Goal: Understand process/instructions

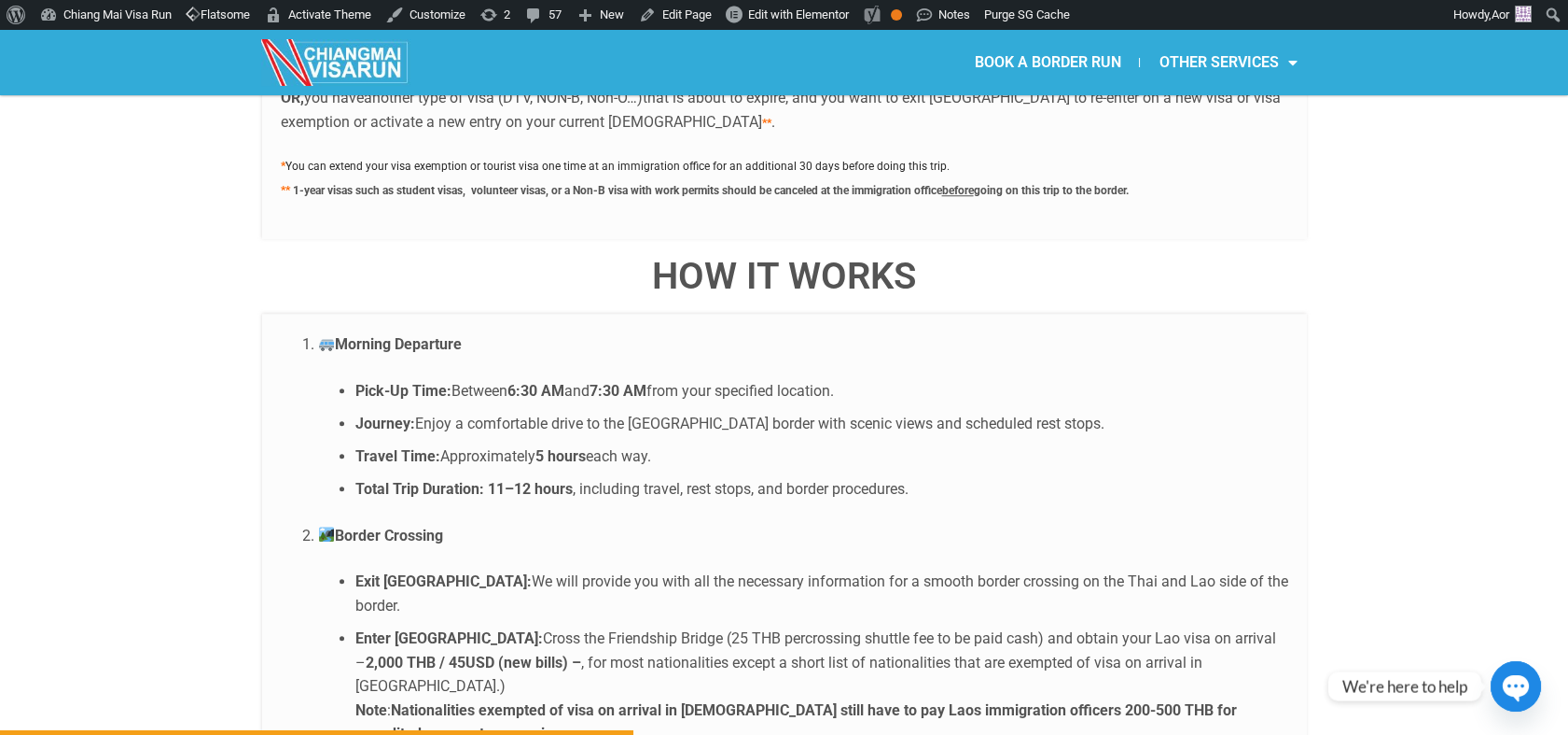
scroll to position [3526, 0]
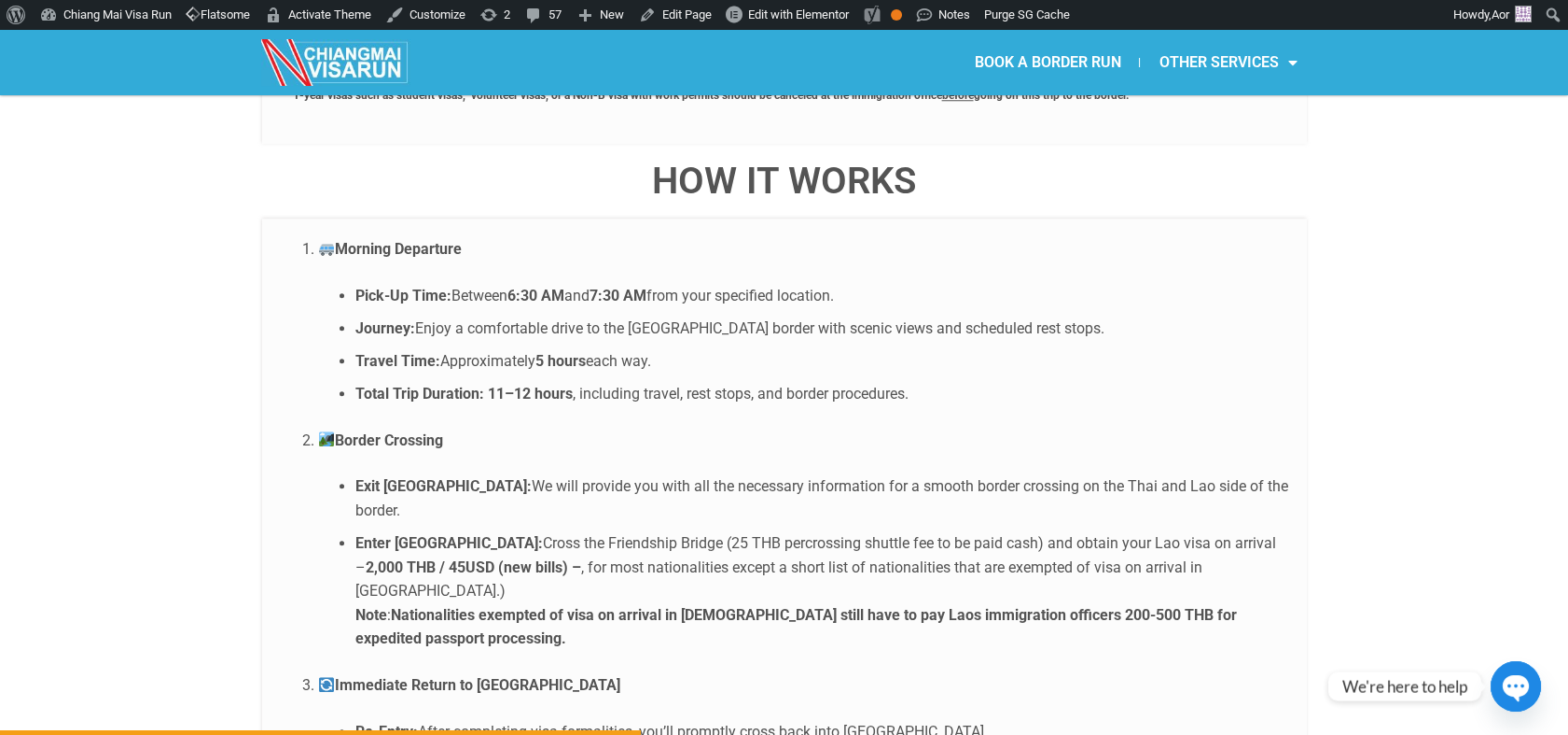
drag, startPoint x: 619, startPoint y: 466, endPoint x: 817, endPoint y: 455, distance: 198.3
click at [819, 475] on ul "Exit [GEOGRAPHIC_DATA]: We will provide you with all the necessary information …" at bounding box center [803, 563] width 971 height 176
drag, startPoint x: 817, startPoint y: 455, endPoint x: 448, endPoint y: 469, distance: 369.3
click at [470, 532] on li "Enter Laos: Cross the Friendship Bridge (25 THB percrossing shuttle fee to be p…" at bounding box center [822, 591] width 933 height 119
copy li "Cross the Friendship Bridge (25 THB percrossing shuttle fee to be paid cash)"
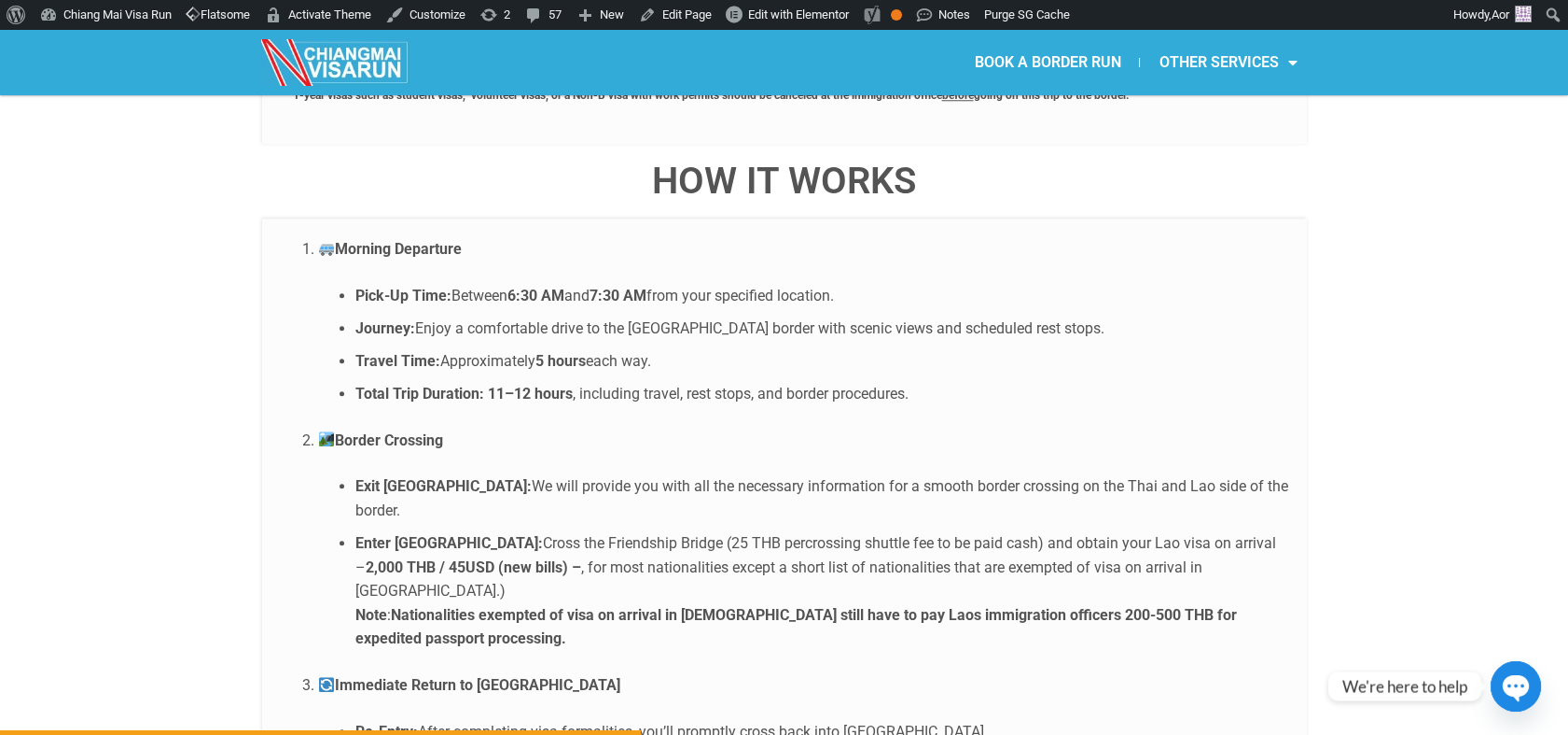
drag, startPoint x: 436, startPoint y: 466, endPoint x: 941, endPoint y: 463, distance: 505.0
click at [941, 532] on li "Enter Laos: Cross the Friendship Bridge (25 THB percrossing shuttle fee to be p…" at bounding box center [822, 591] width 933 height 119
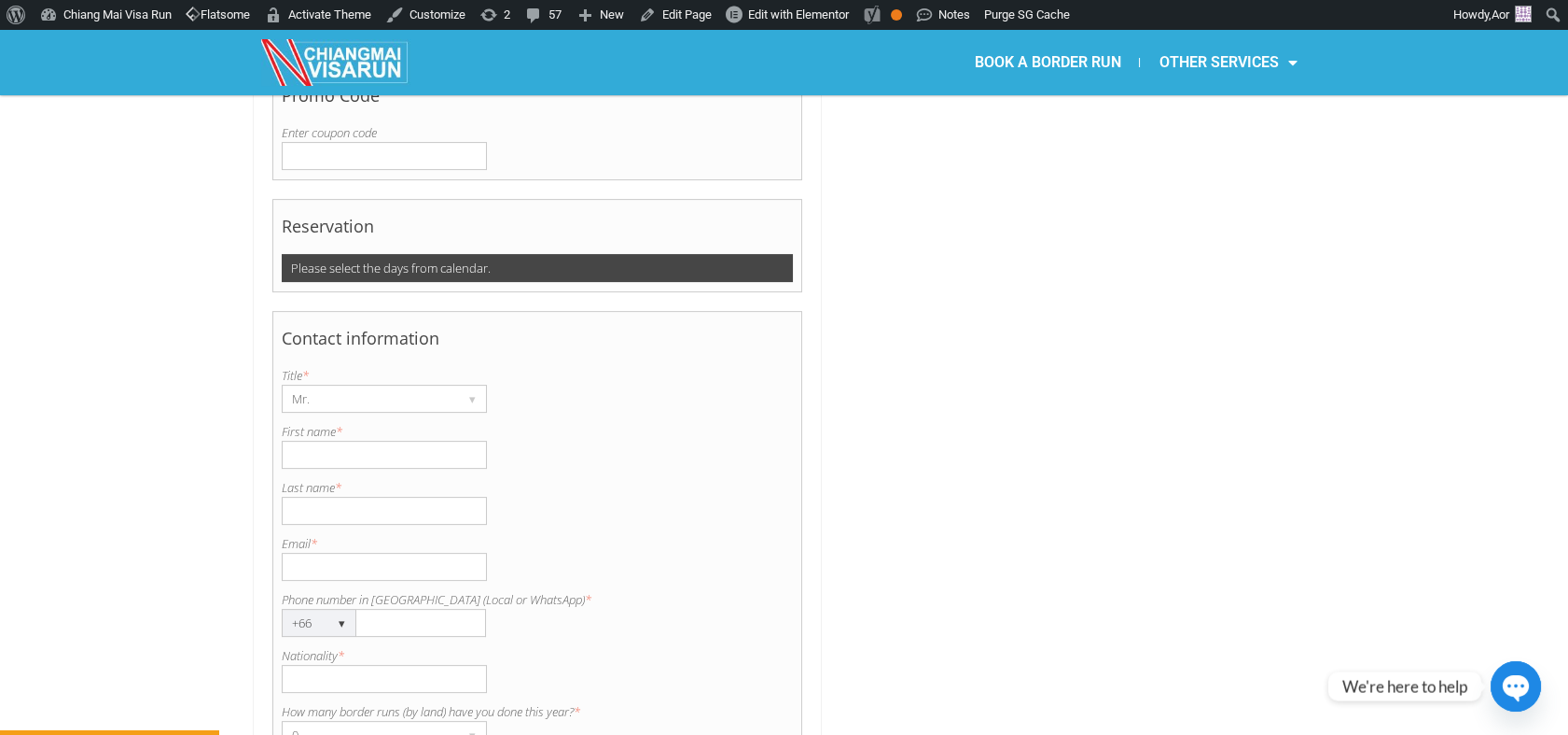
scroll to position [1223, 0]
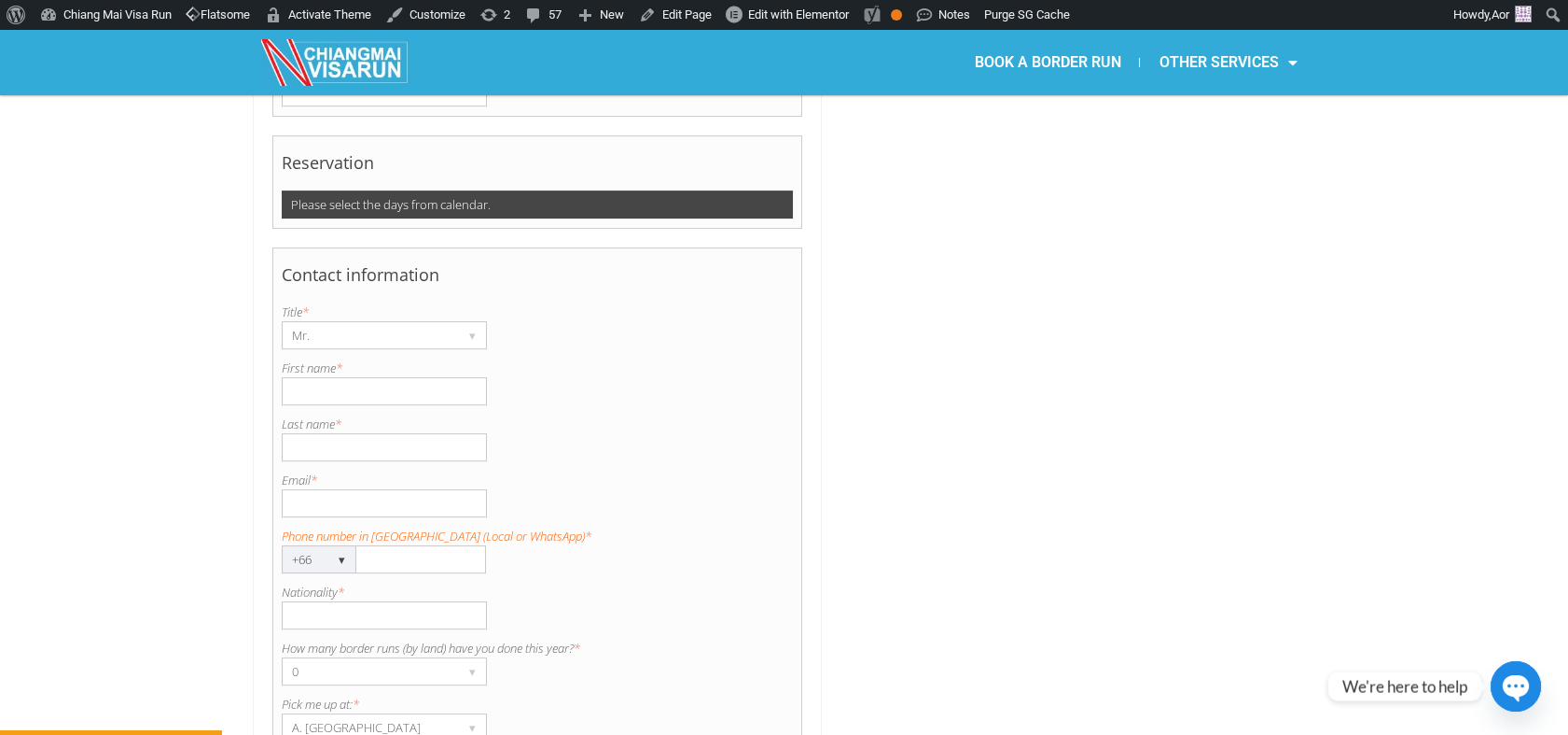
copy label "Phone number in Thailand (Local or WhatsApp) *"
drag, startPoint x: 558, startPoint y: 482, endPoint x: 280, endPoint y: 479, distance: 278.0
click at [282, 527] on label "Phone number in Thailand (Local or WhatsApp) *" at bounding box center [537, 536] width 512 height 18
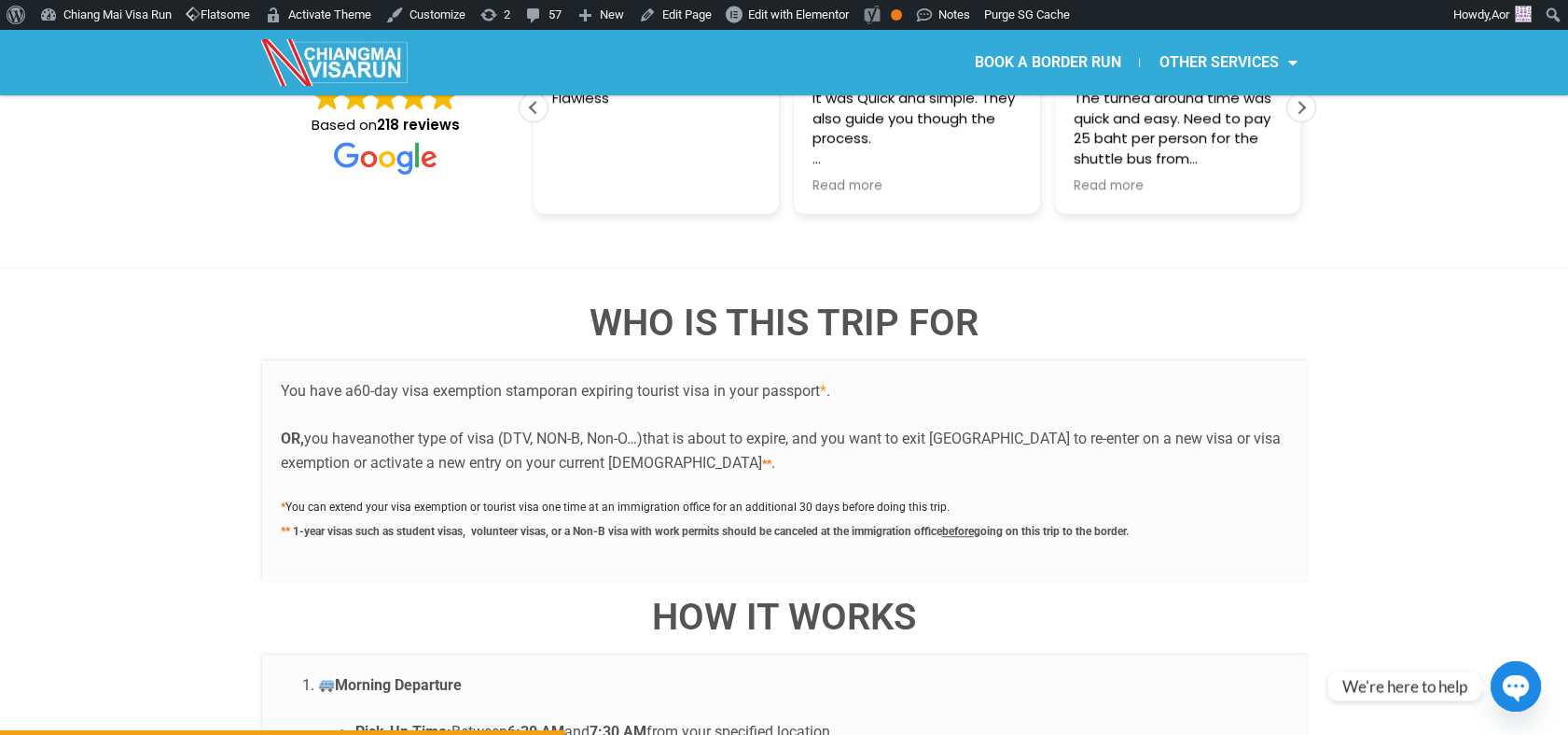
scroll to position [3505, 0]
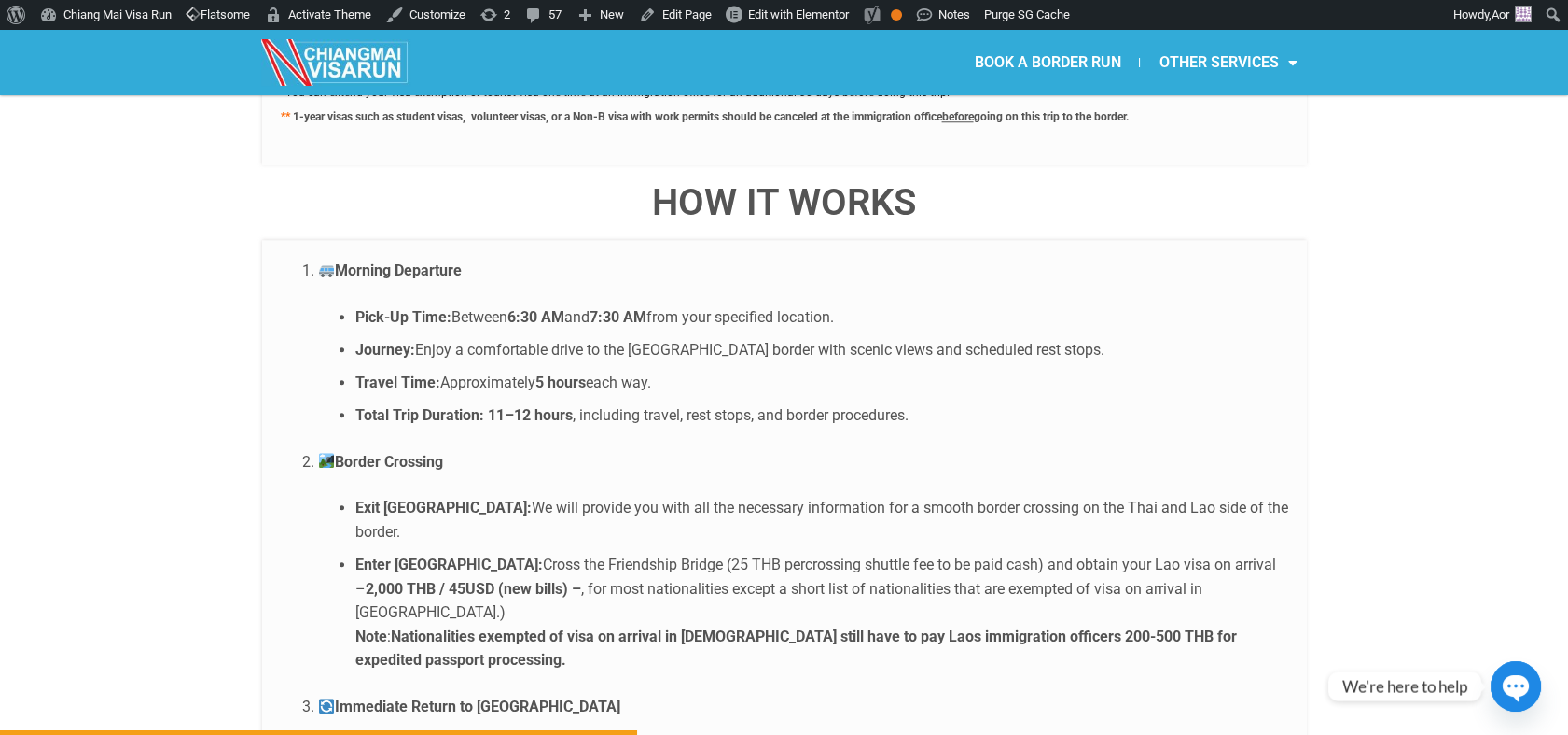
drag, startPoint x: 1130, startPoint y: 535, endPoint x: 426, endPoint y: 558, distance: 704.4
click at [426, 628] on strong "Nationalities exempted of visa on arrival in [DEMOGRAPHIC_DATA] still have to p…" at bounding box center [796, 648] width 882 height 42
copy strong "expedited passport processing"
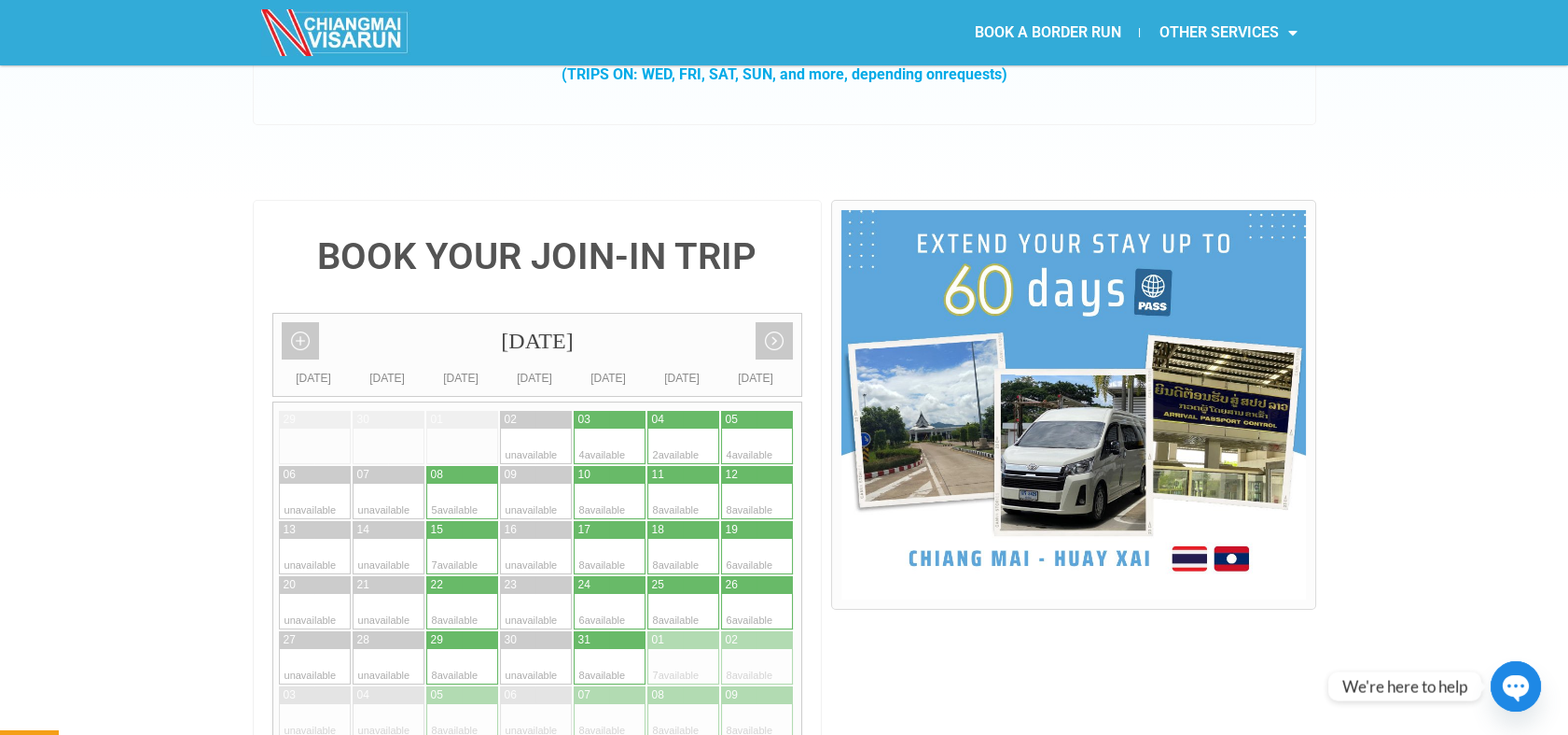
scroll to position [311, 0]
